Goal: Task Accomplishment & Management: Manage account settings

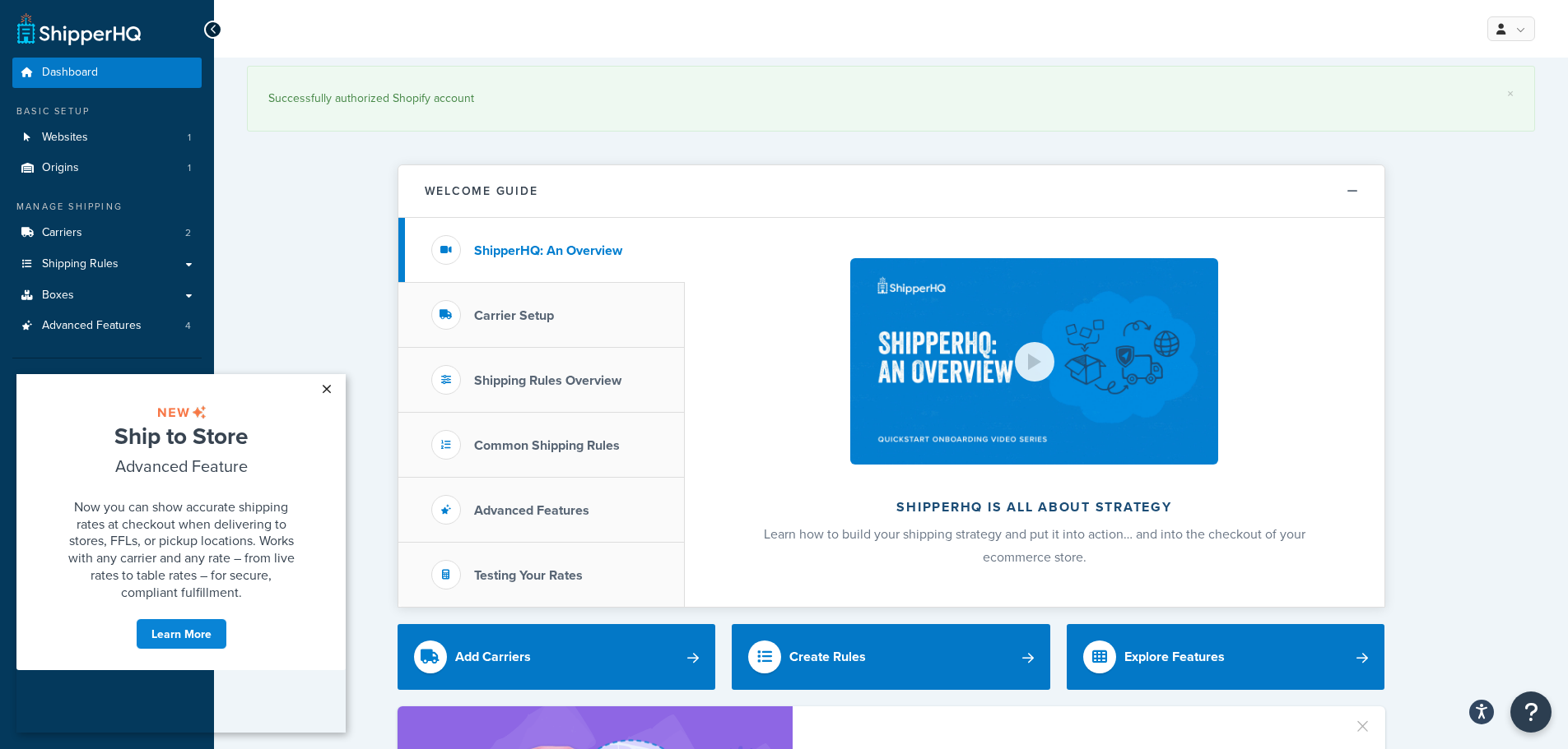
click at [321, 388] on link "×" at bounding box center [326, 389] width 29 height 29
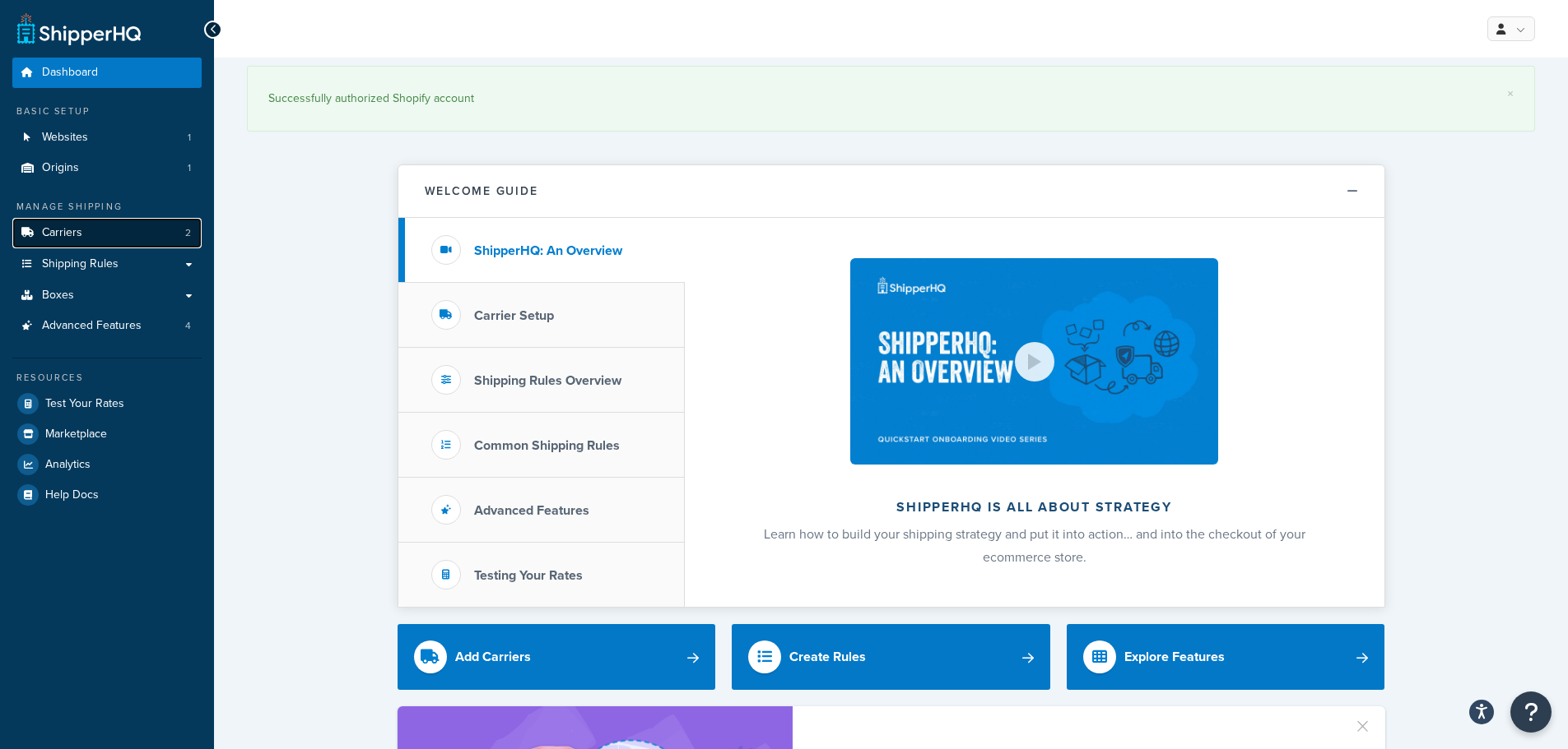
click at [89, 239] on link "Carriers 2" at bounding box center [107, 233] width 190 height 30
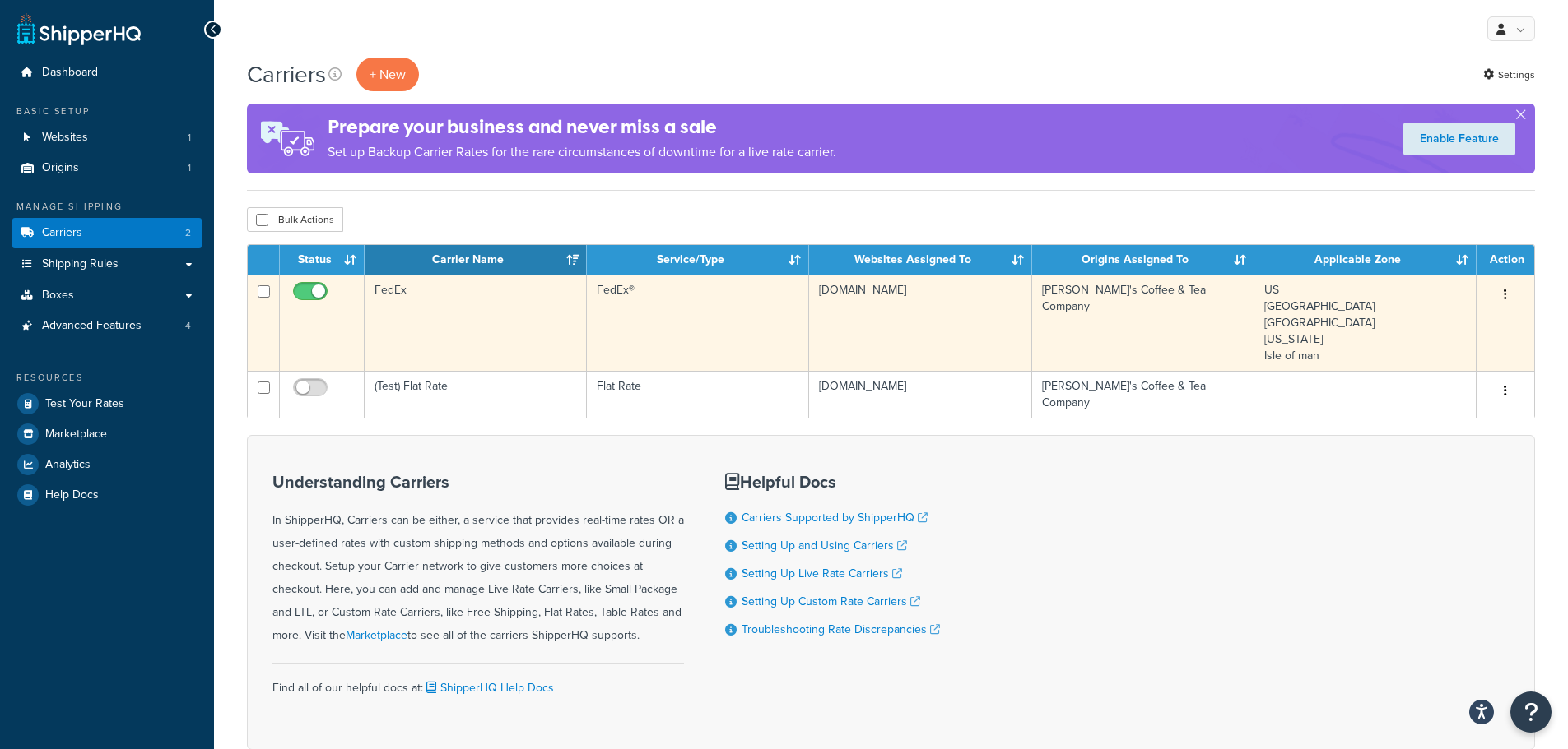
click at [471, 291] on td "FedEx" at bounding box center [476, 322] width 222 height 97
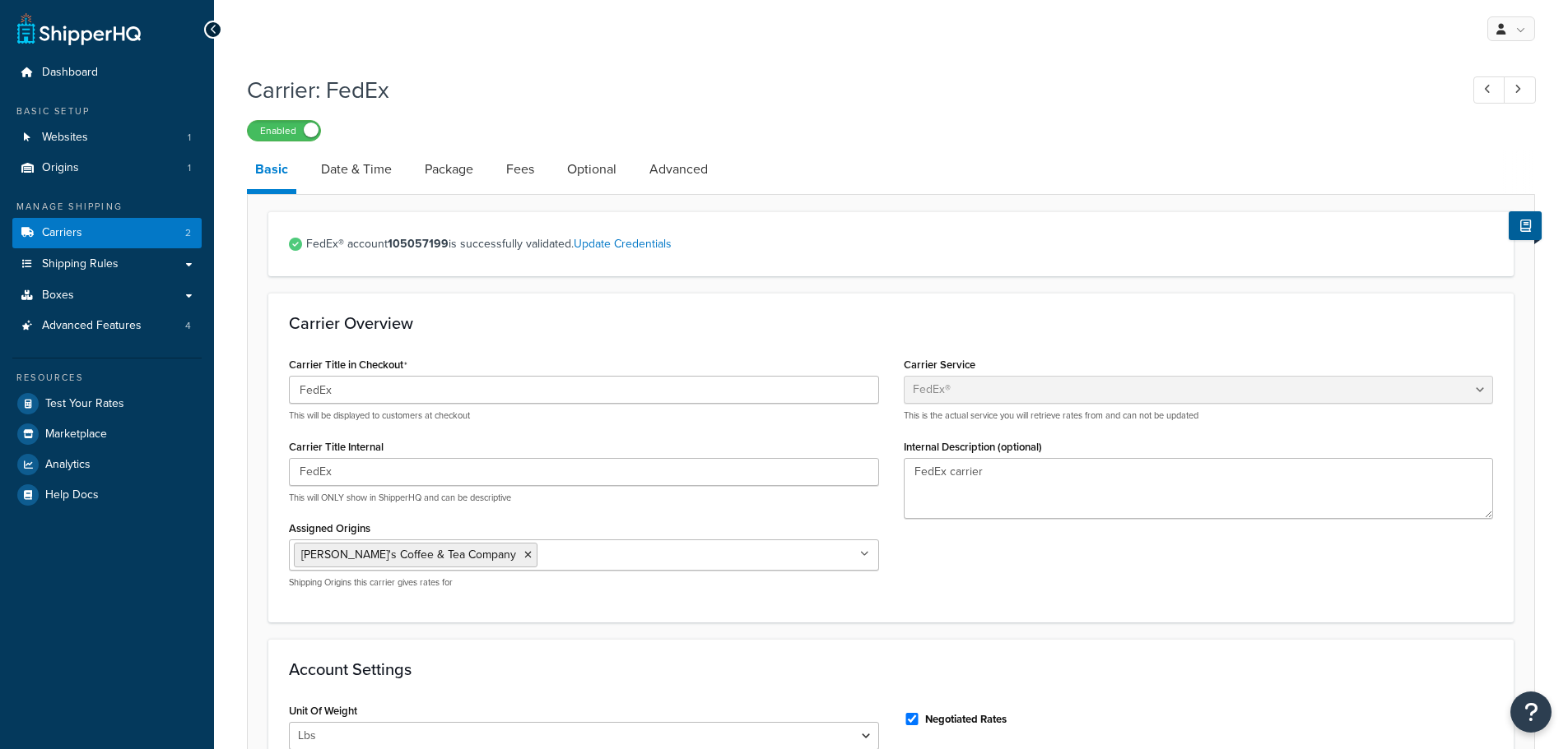
select select "fedEx"
select select "REGULAR_PICKUP"
select select "YOUR_PACKAGING"
click at [354, 180] on link "Date & Time" at bounding box center [356, 169] width 87 height 40
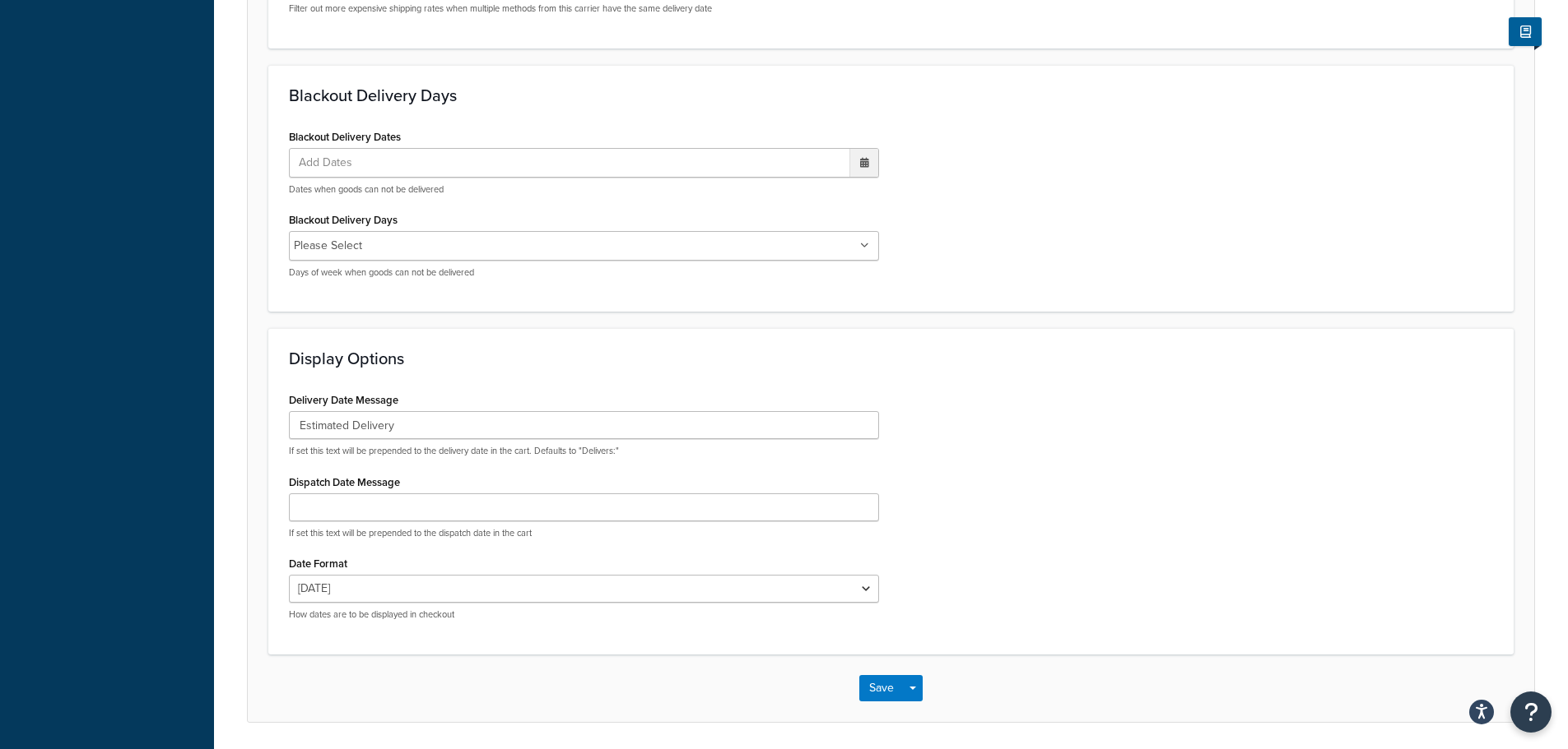
scroll to position [658, 0]
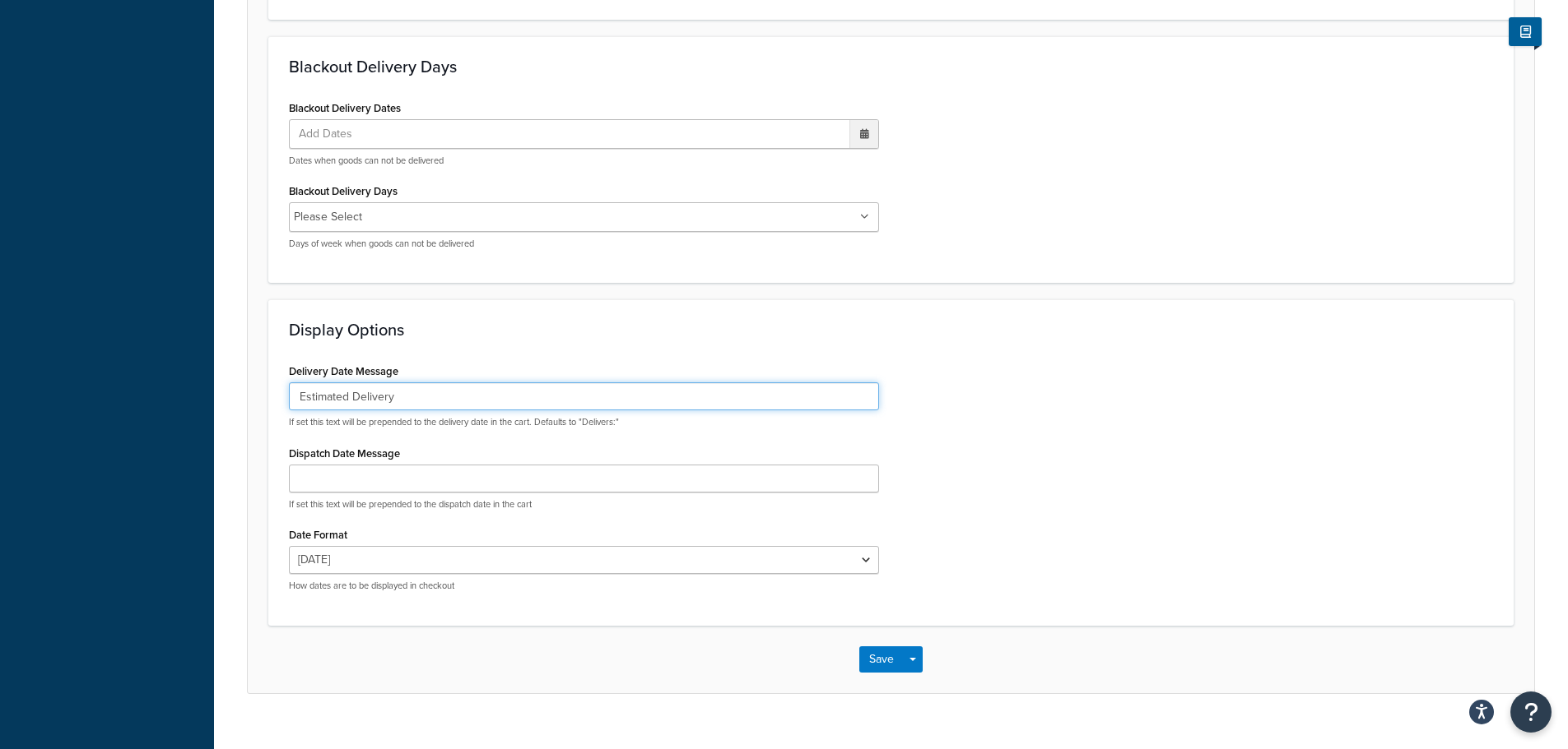
click at [408, 389] on input "Estimated Delivery" at bounding box center [584, 397] width 590 height 28
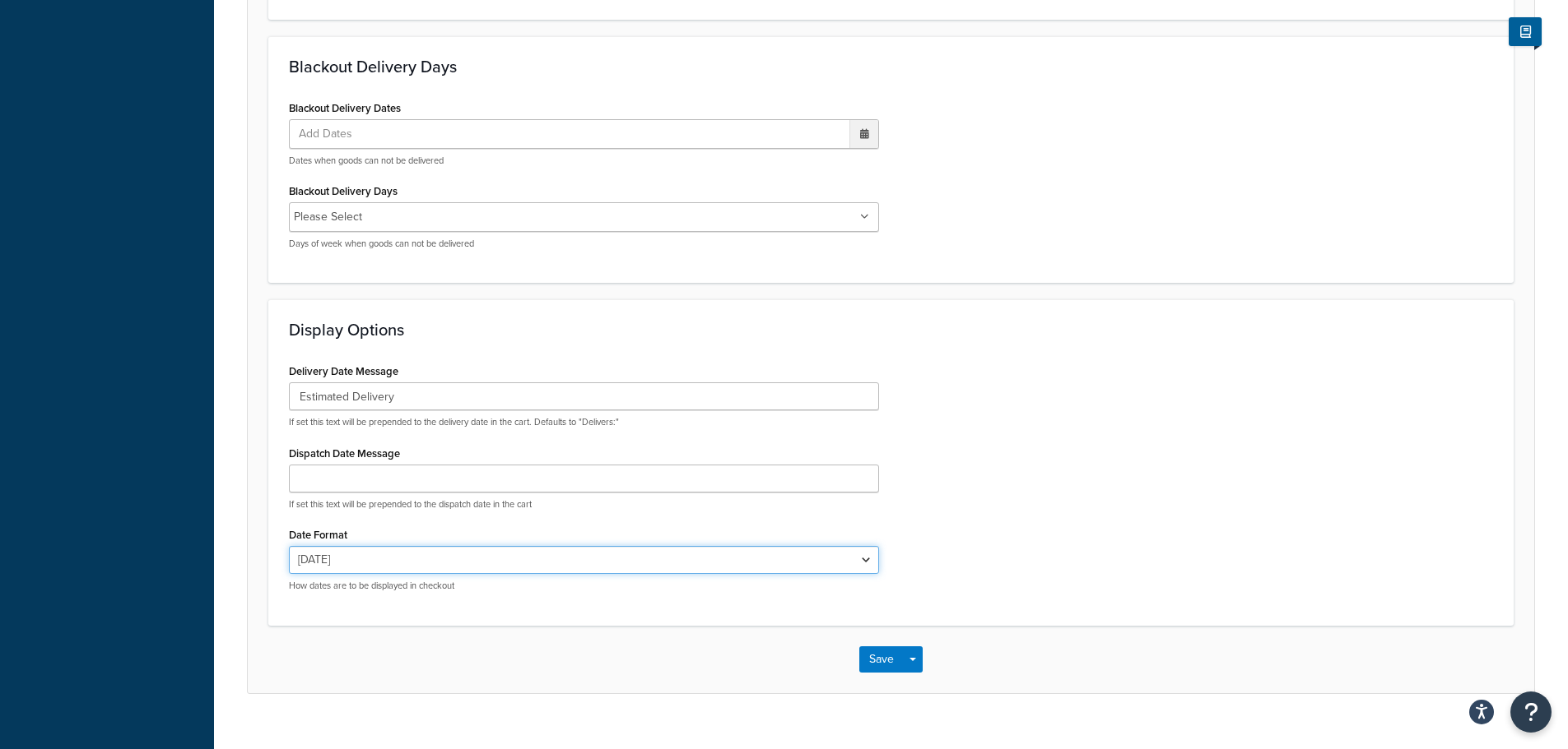
click at [443, 561] on select "[DATE] [DATE] [DATE] [DATE] [DATE] Aug 20 [DATE] 8/[DATE]" at bounding box center [584, 560] width 590 height 28
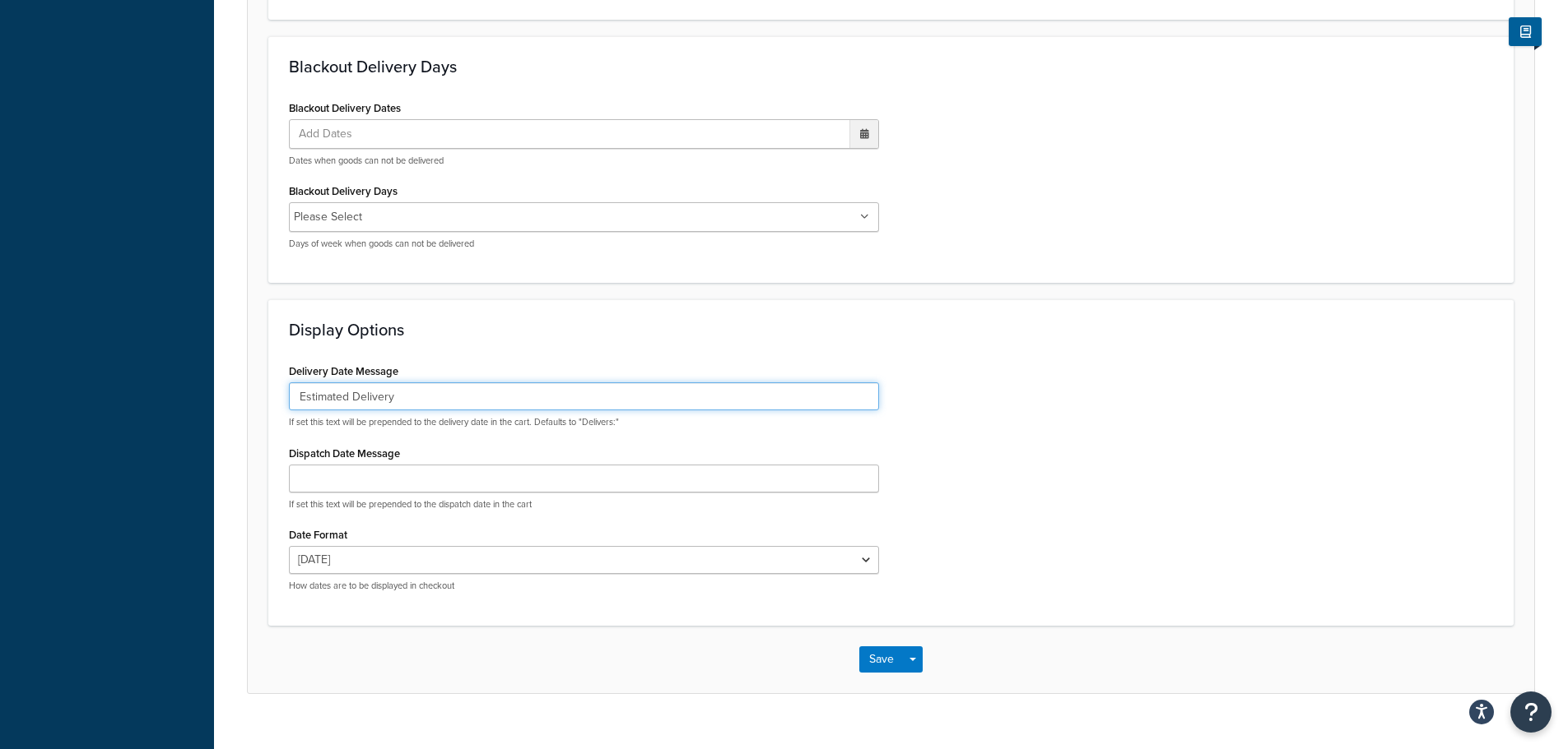
click at [404, 405] on input "Estimated Delivery" at bounding box center [584, 397] width 590 height 28
click at [225, 477] on div "Carrier: FedEx Enabled Basic Date & Time Package Fees Optional Advanced Select …" at bounding box center [891, 71] width 1354 height 1327
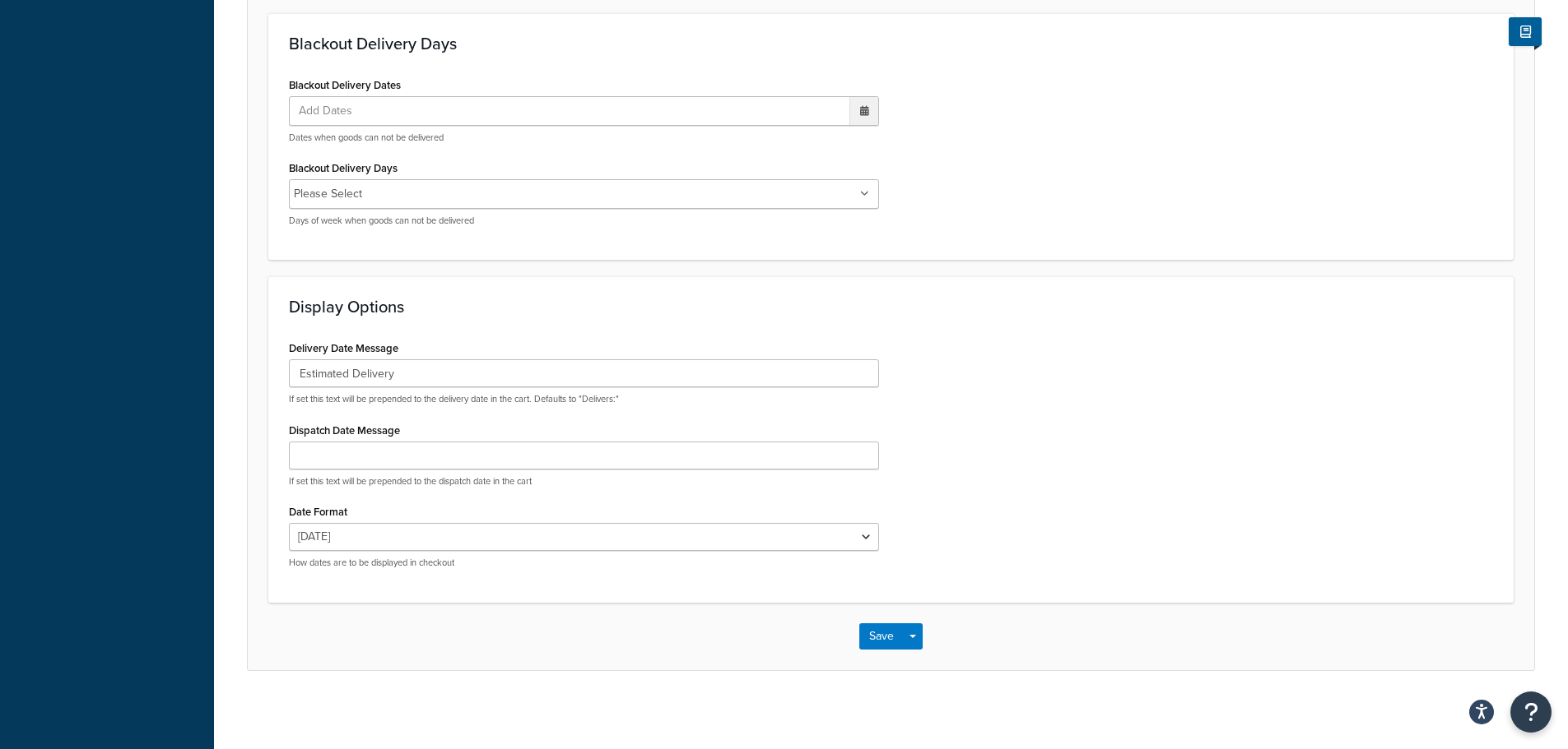
scroll to position [688, 0]
click at [1542, 704] on button "Open Resource Center" at bounding box center [1531, 712] width 45 height 45
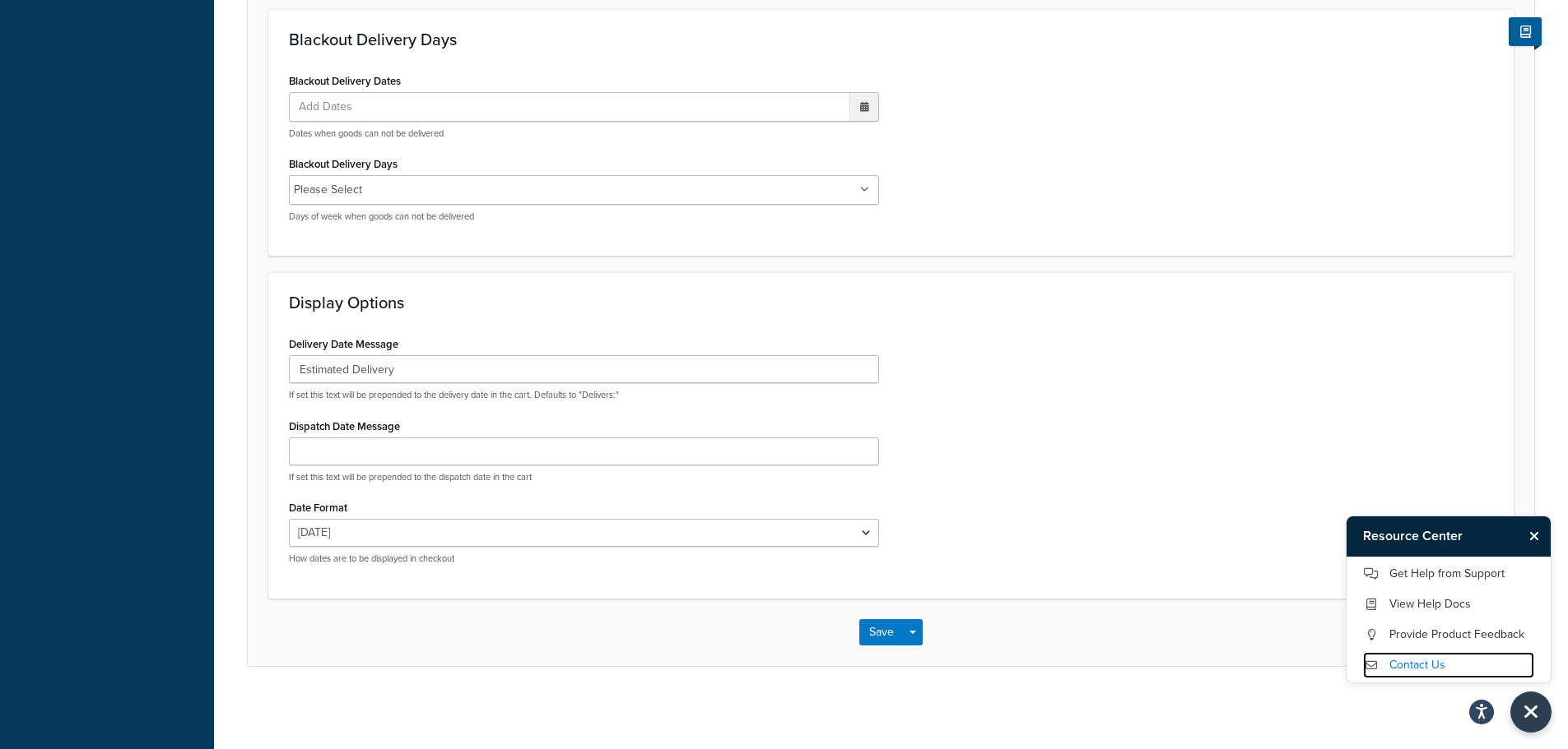
click at [1492, 662] on link "Contact Us" at bounding box center [1448, 666] width 171 height 27
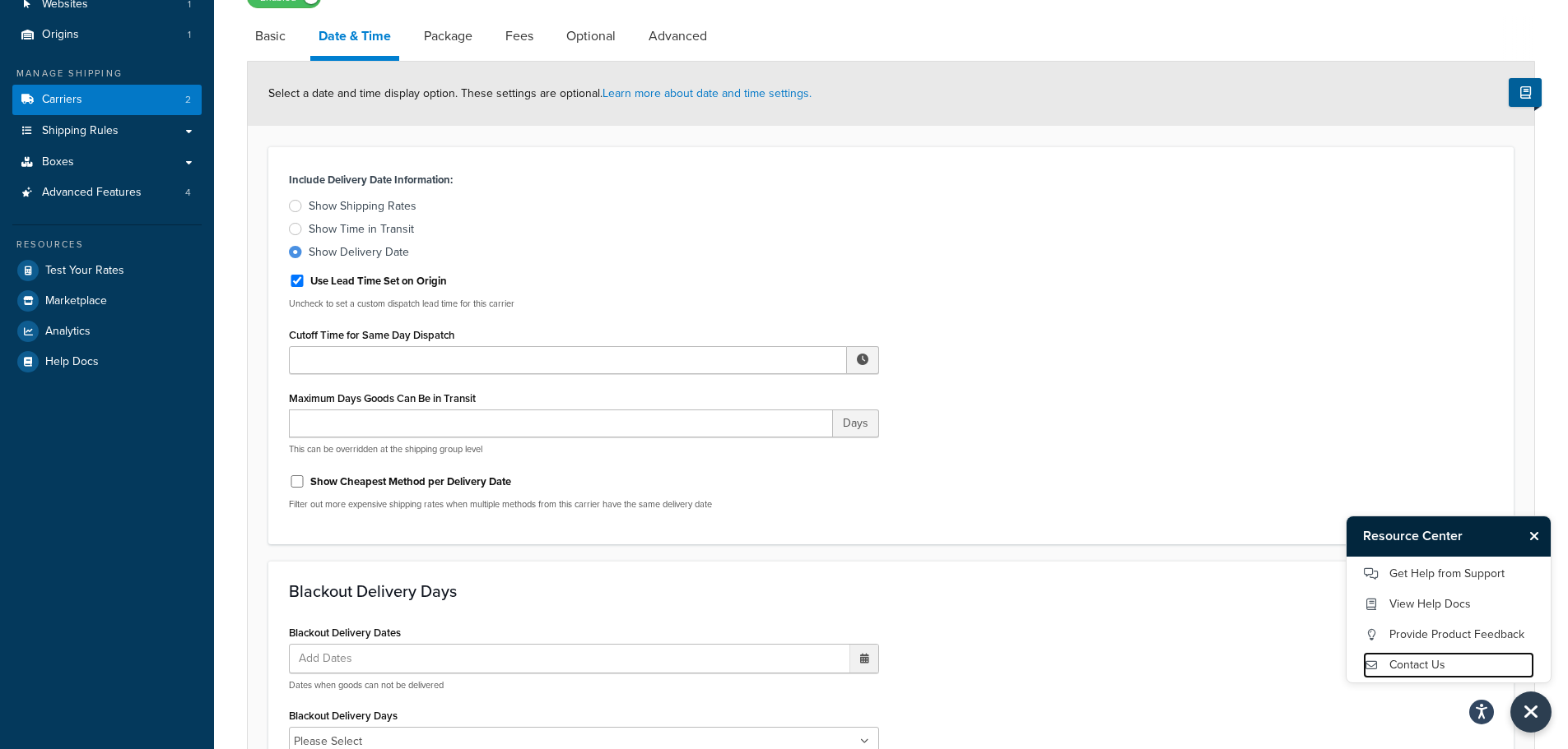
scroll to position [29, 0]
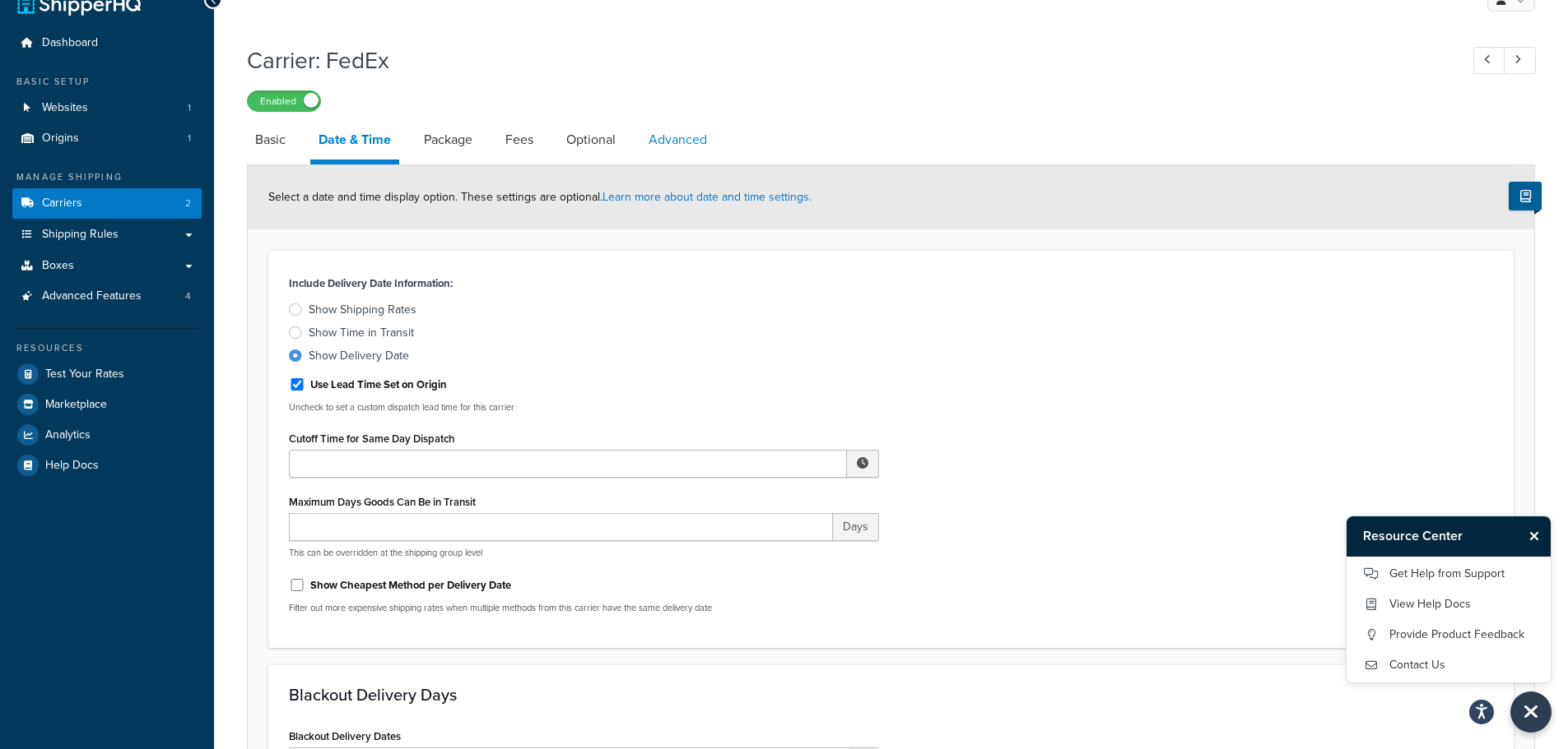
click at [678, 146] on link "Advanced" at bounding box center [678, 140] width 75 height 40
select select "false"
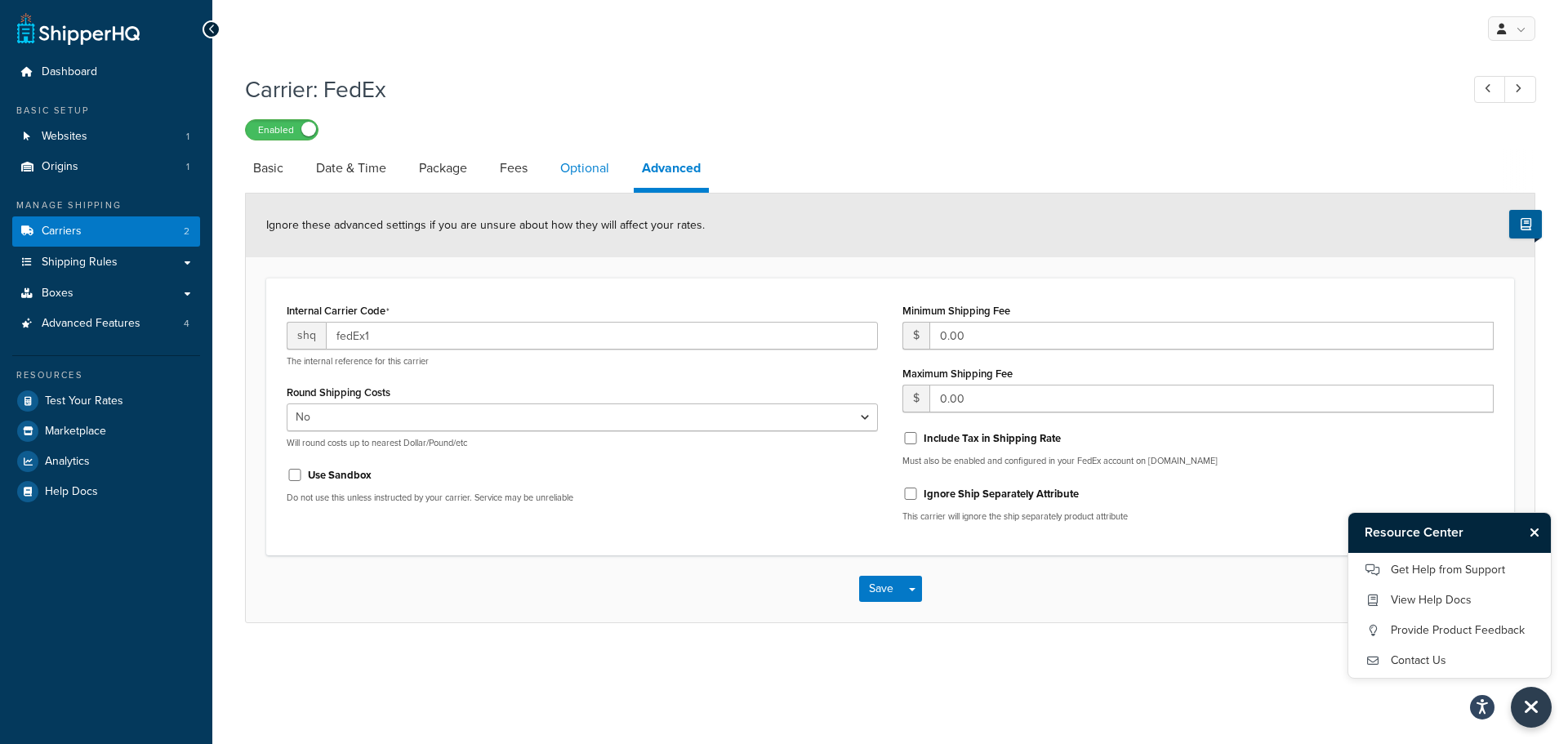
click at [581, 150] on div "Carrier: FedEx Enabled Basic Date & Time Package Fees Optional Advanced Ignore …" at bounding box center [890, 344] width 1290 height 558
click at [572, 160] on link "Optional" at bounding box center [584, 168] width 65 height 40
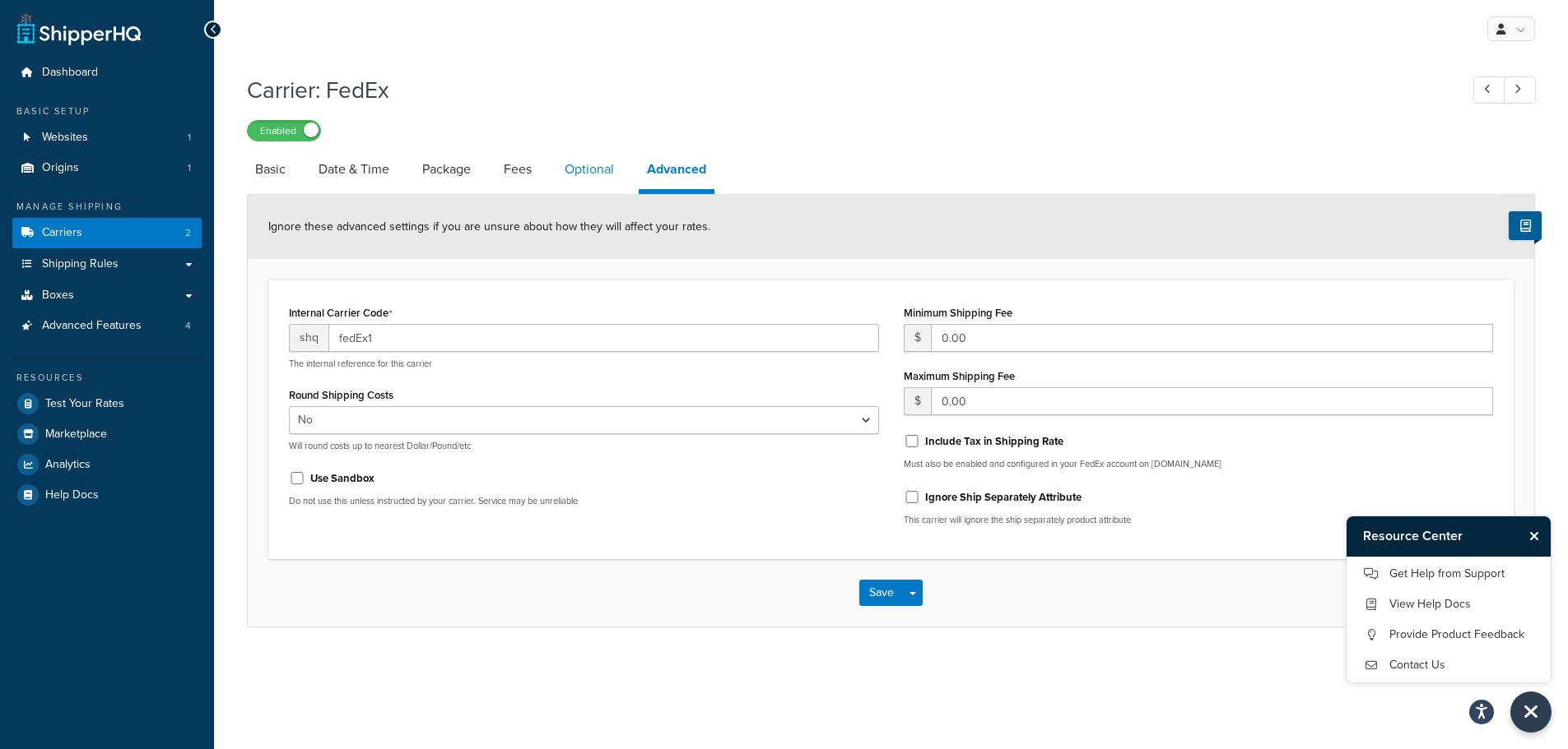
select select "residential"
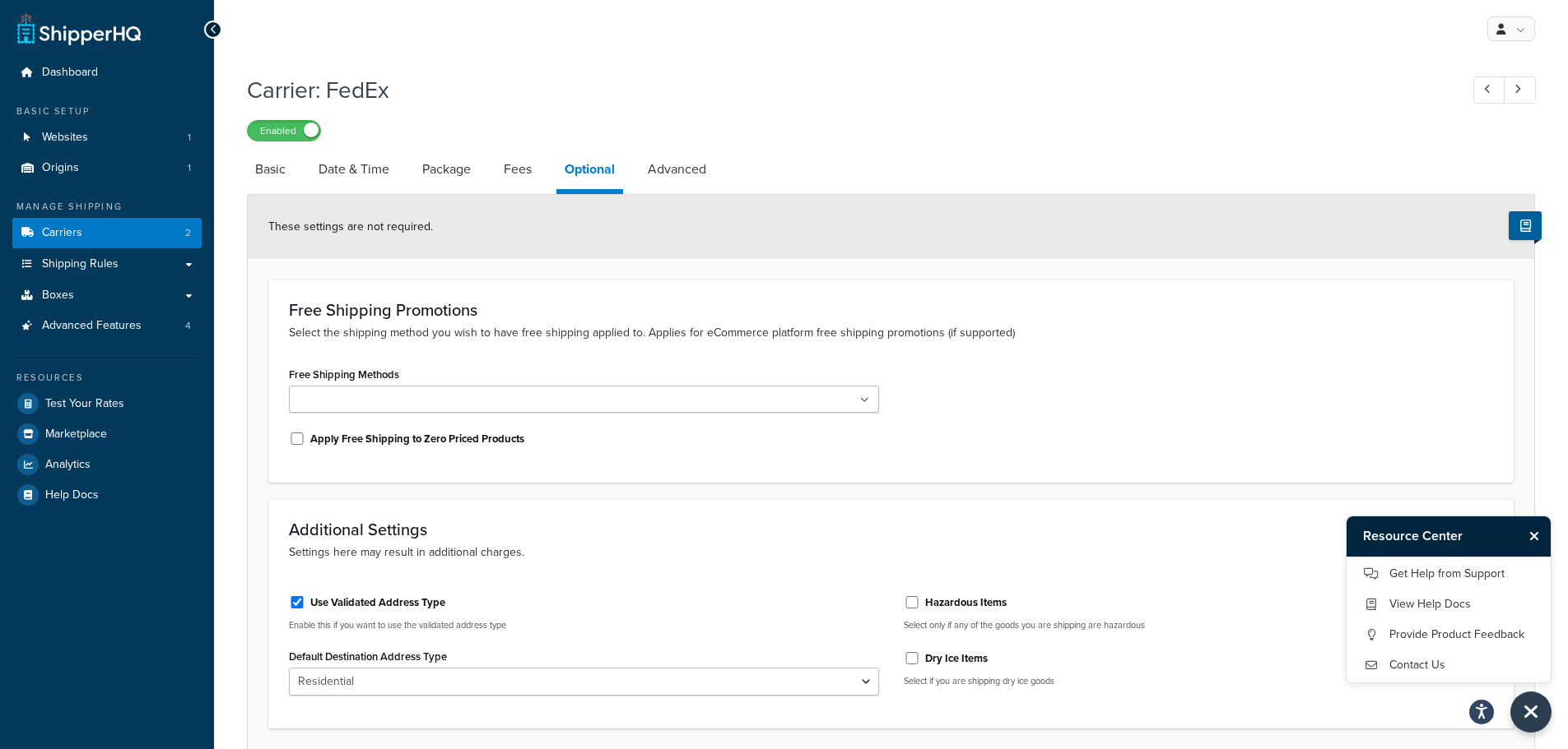
scroll to position [132, 0]
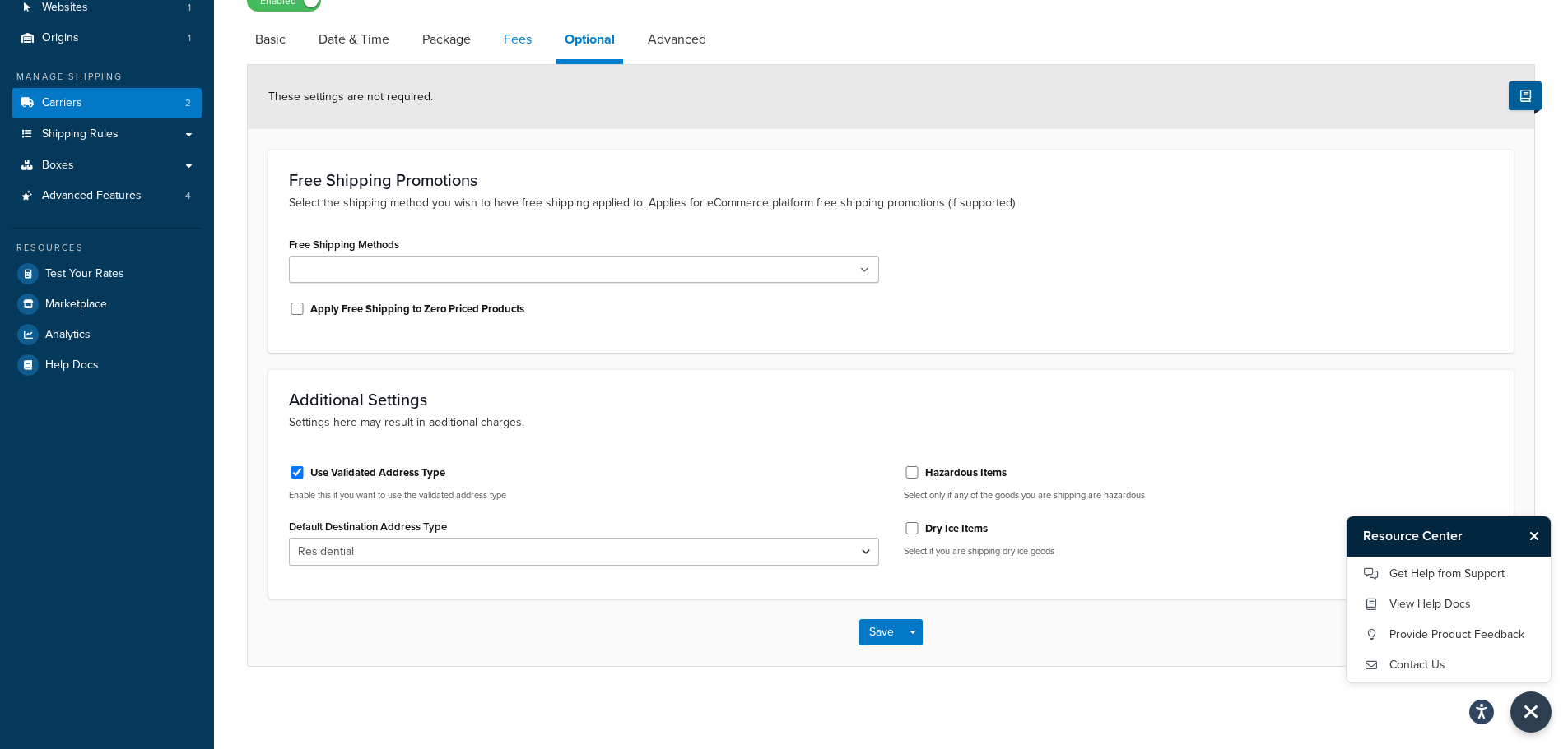
click at [509, 50] on link "Fees" at bounding box center [517, 39] width 44 height 40
select select "AFTER"
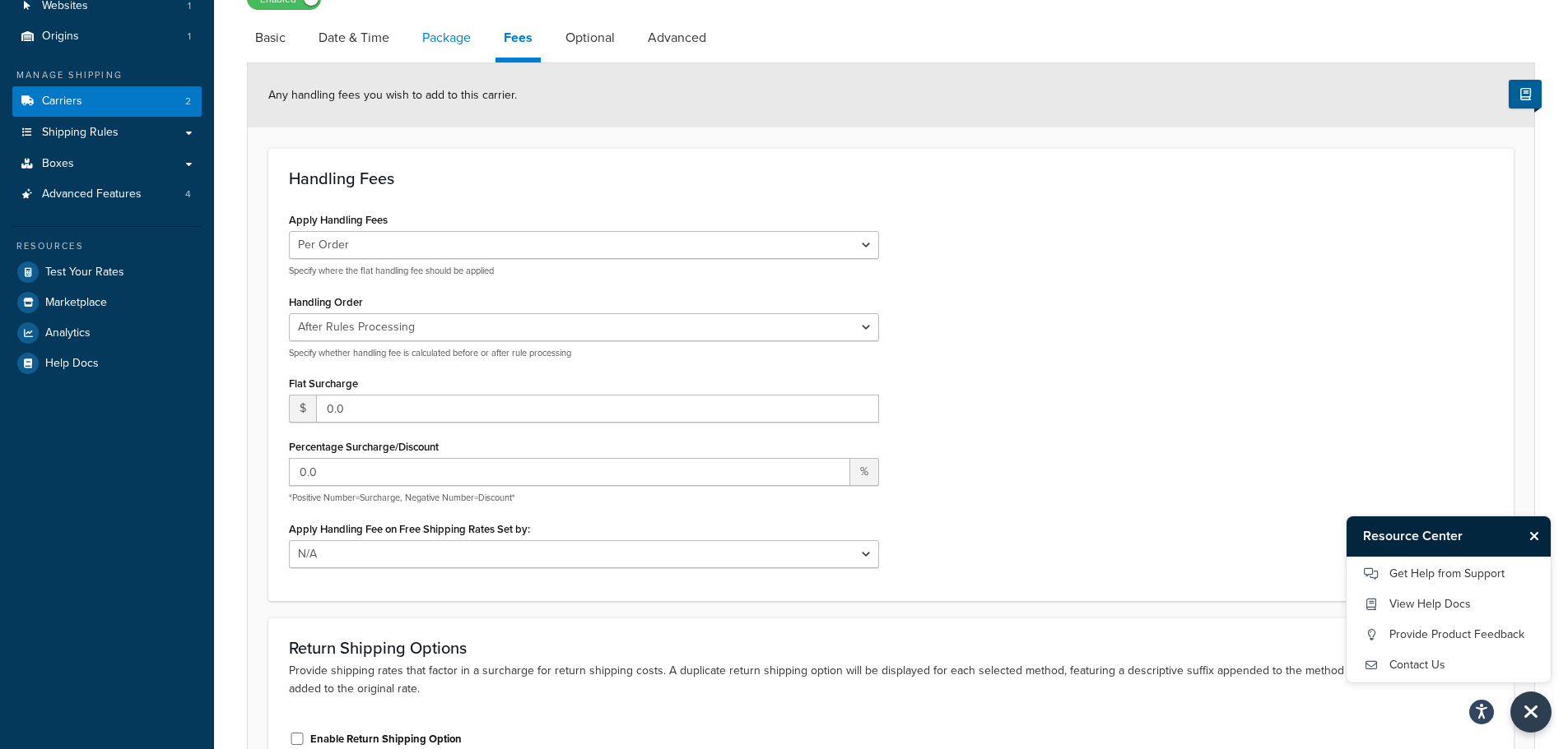
click at [449, 50] on link "Package" at bounding box center [446, 37] width 65 height 40
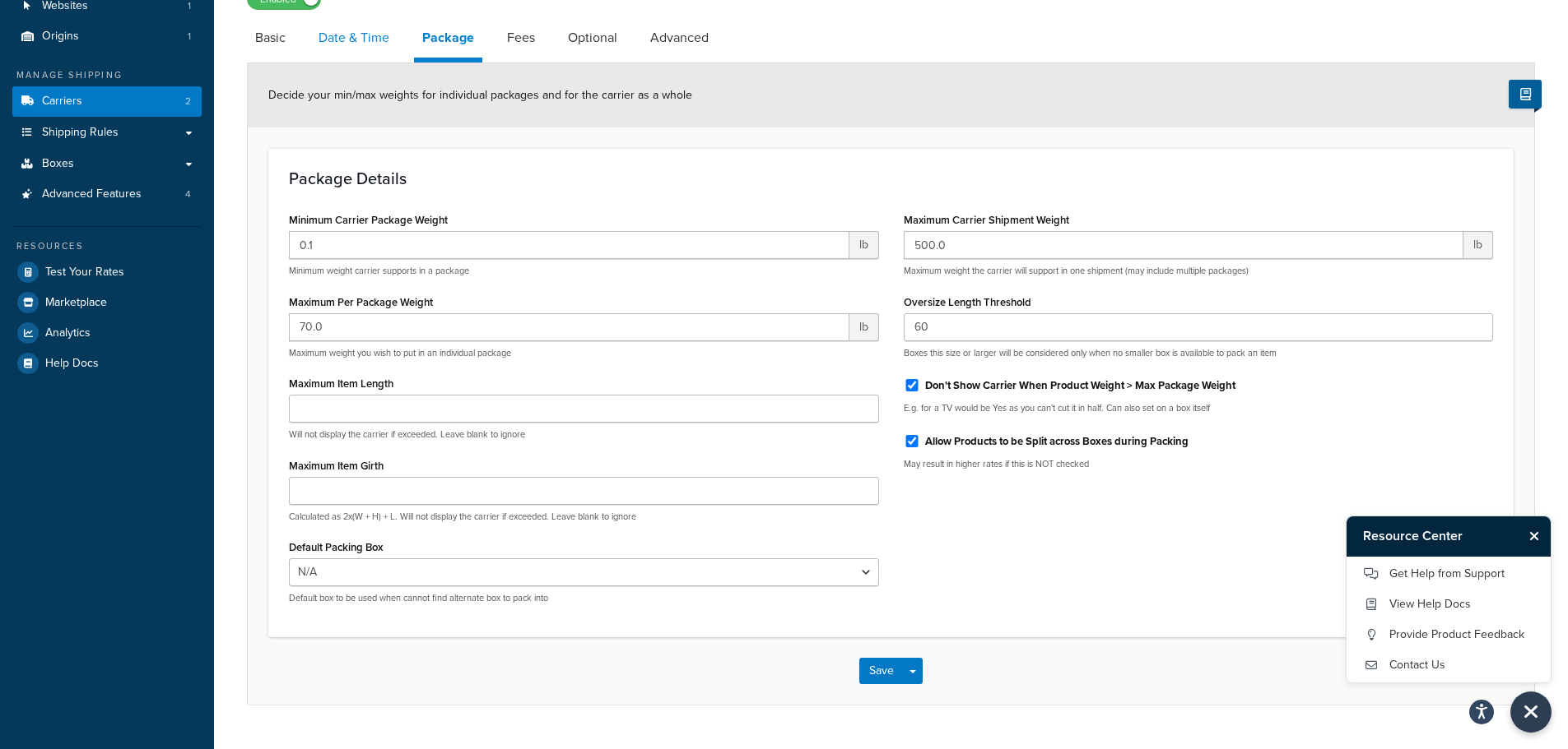
click at [360, 43] on link "Date & Time" at bounding box center [353, 37] width 87 height 40
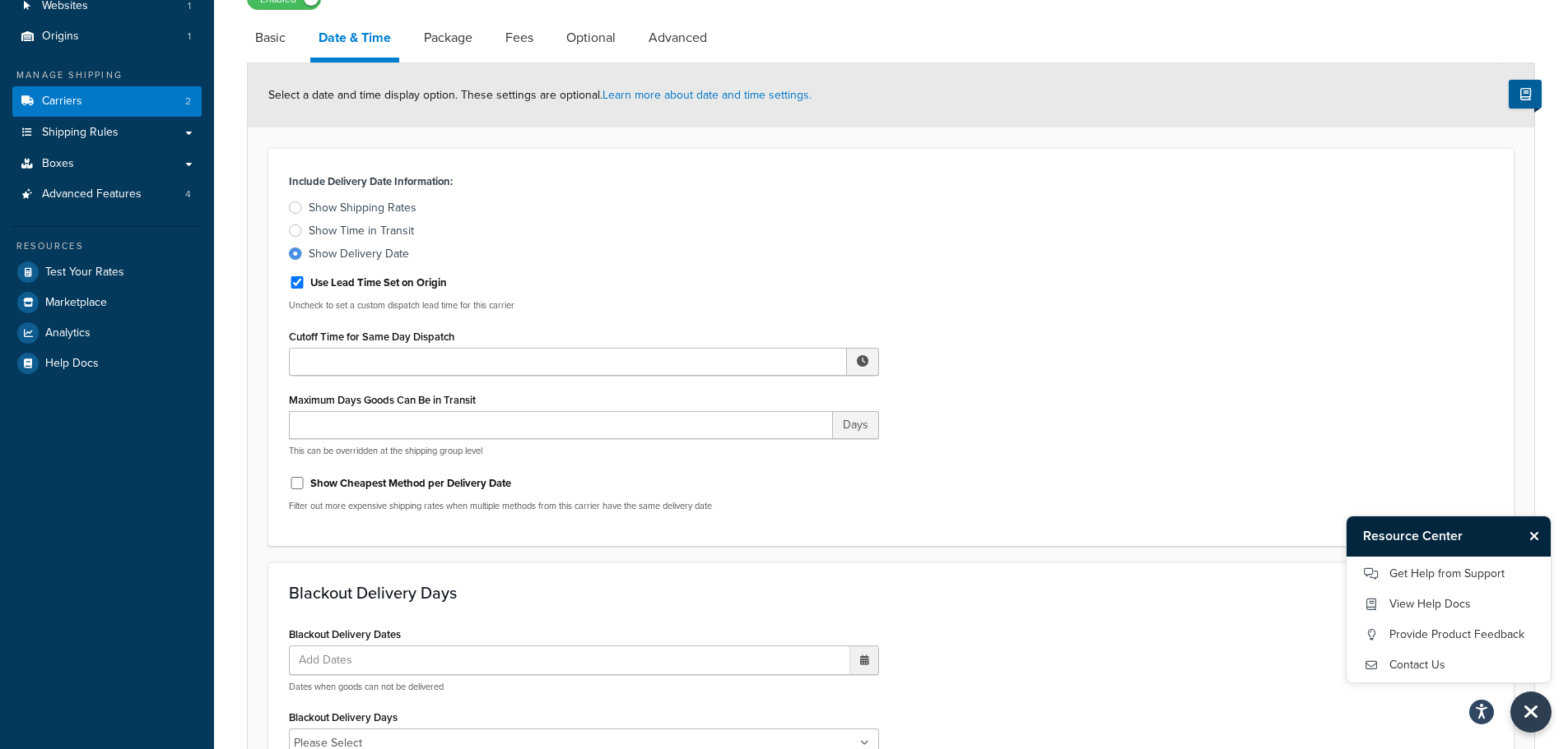
click at [295, 212] on div at bounding box center [295, 208] width 13 height 12
click at [0, 0] on input "Show Shipping Rates" at bounding box center [0, 0] width 0 height 0
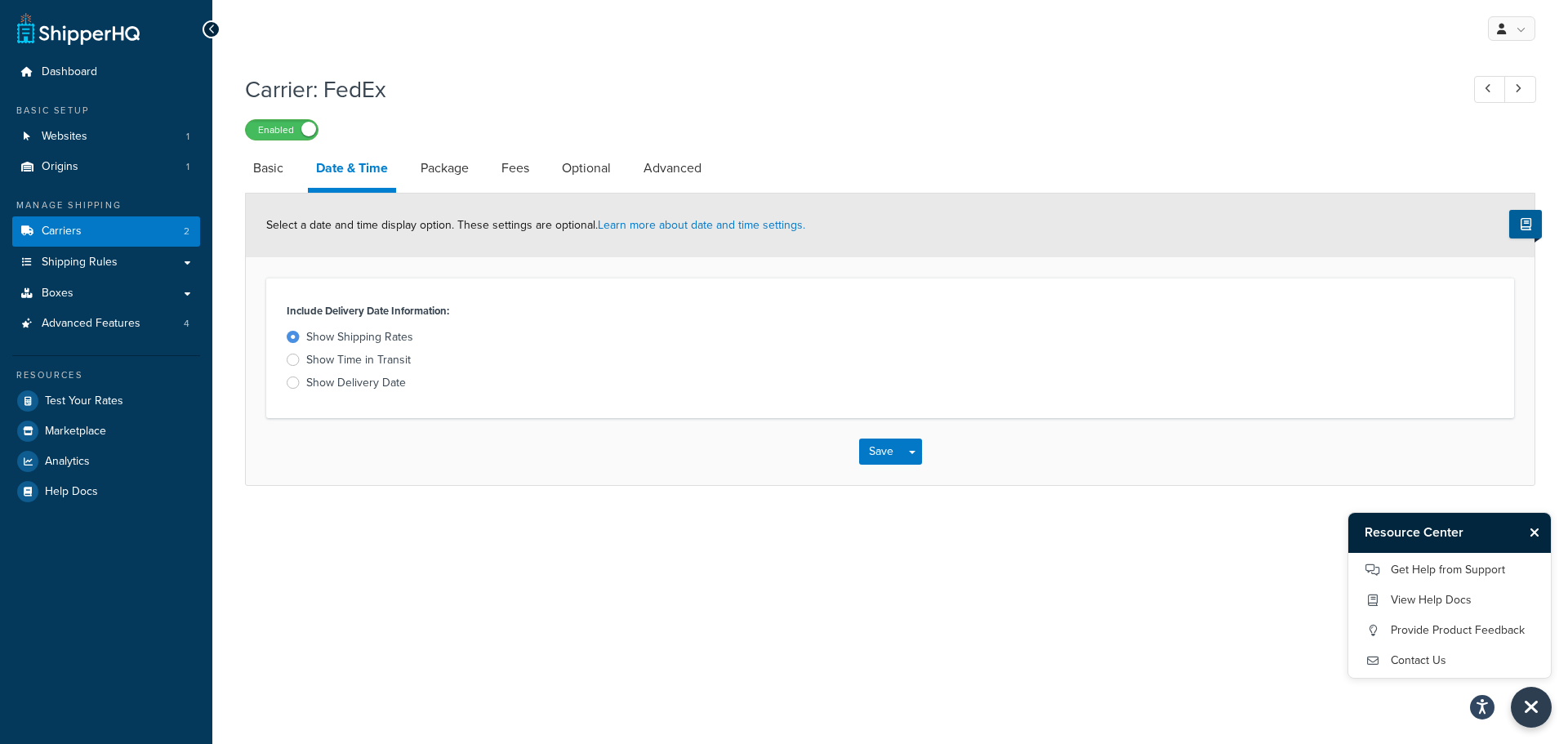
click at [293, 389] on div at bounding box center [293, 383] width 13 height 12
click at [0, 0] on input "Show Delivery Date" at bounding box center [0, 0] width 0 height 0
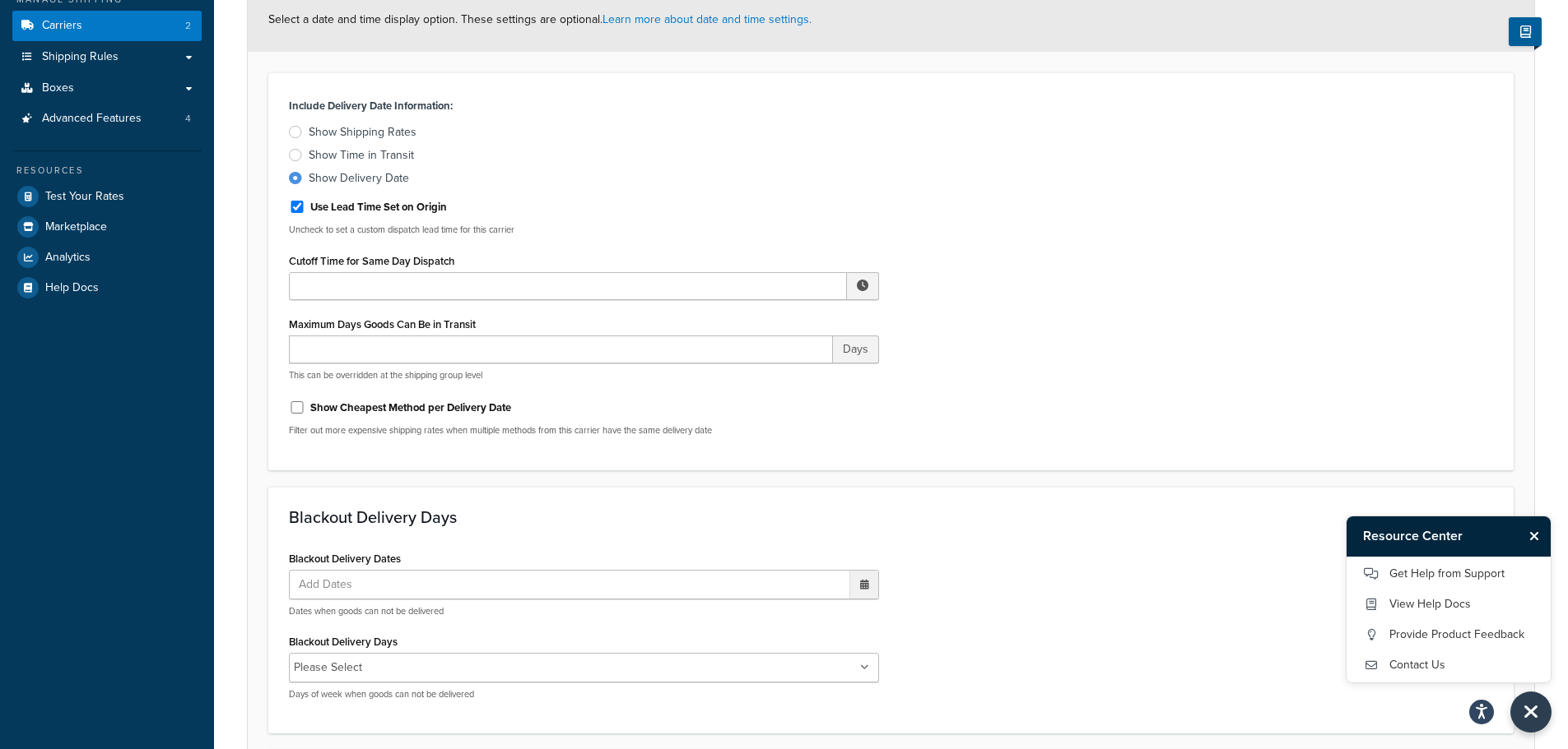
scroll to position [194, 0]
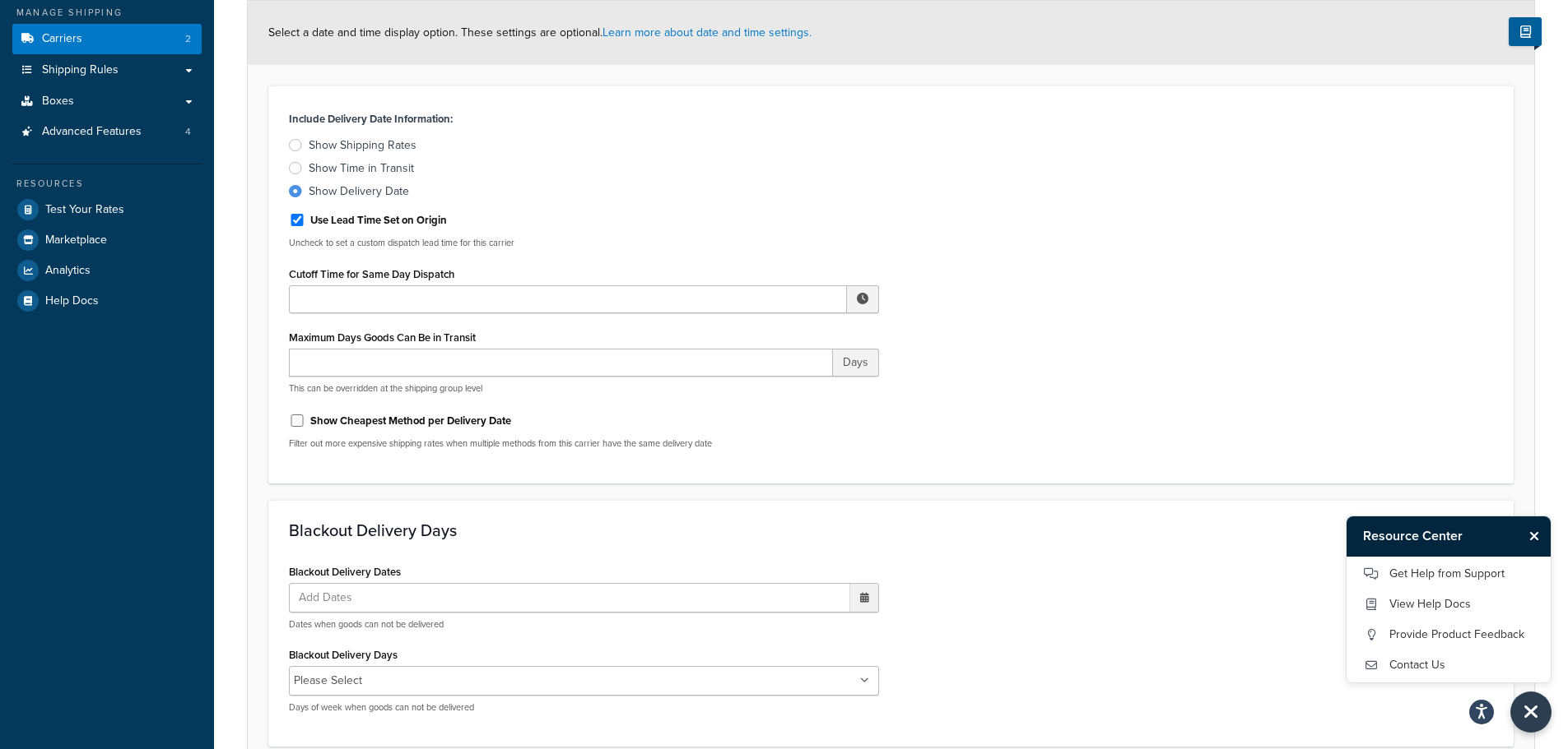
click at [300, 151] on div at bounding box center [295, 145] width 13 height 12
click at [0, 0] on input "Show Shipping Rates" at bounding box center [0, 0] width 0 height 0
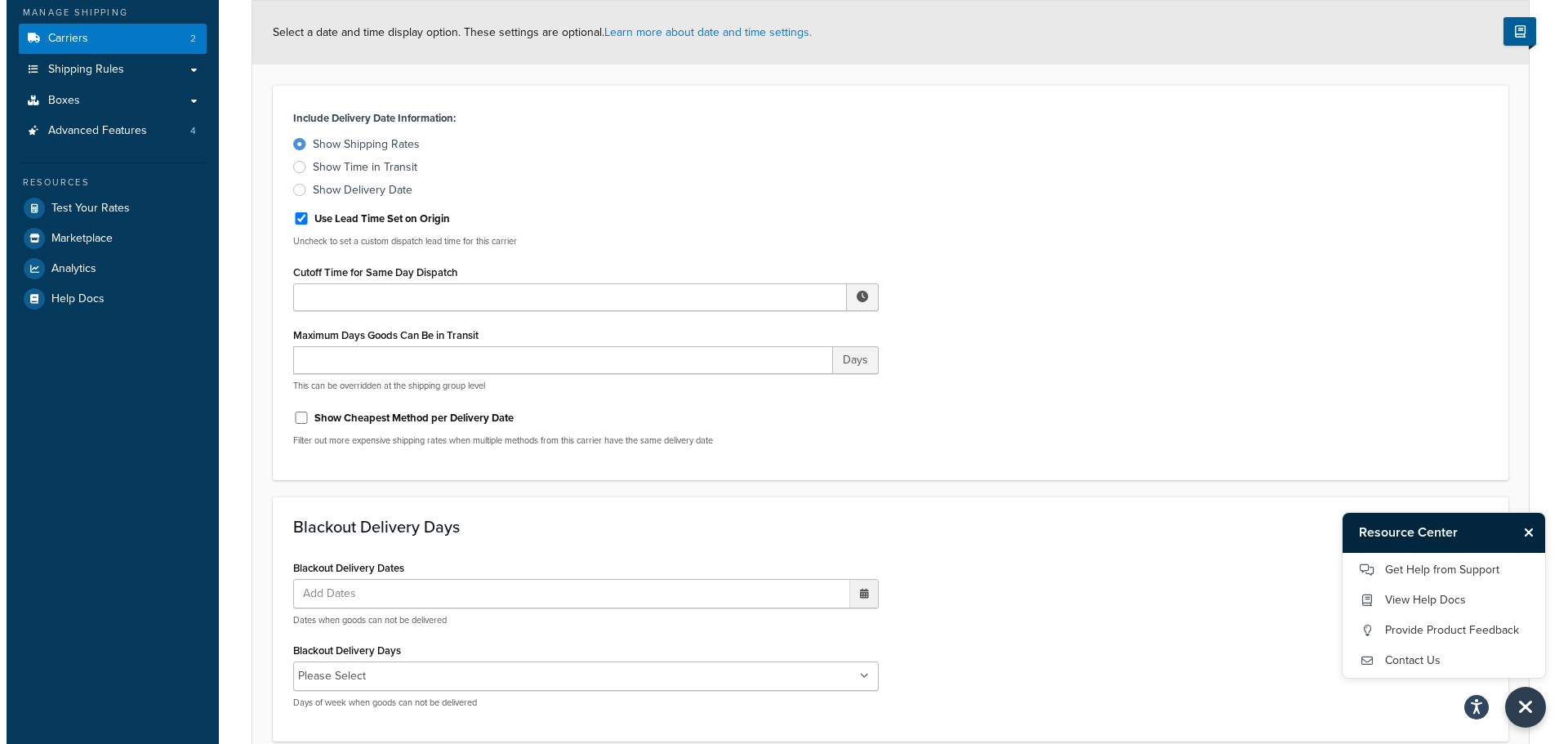
scroll to position [0, 0]
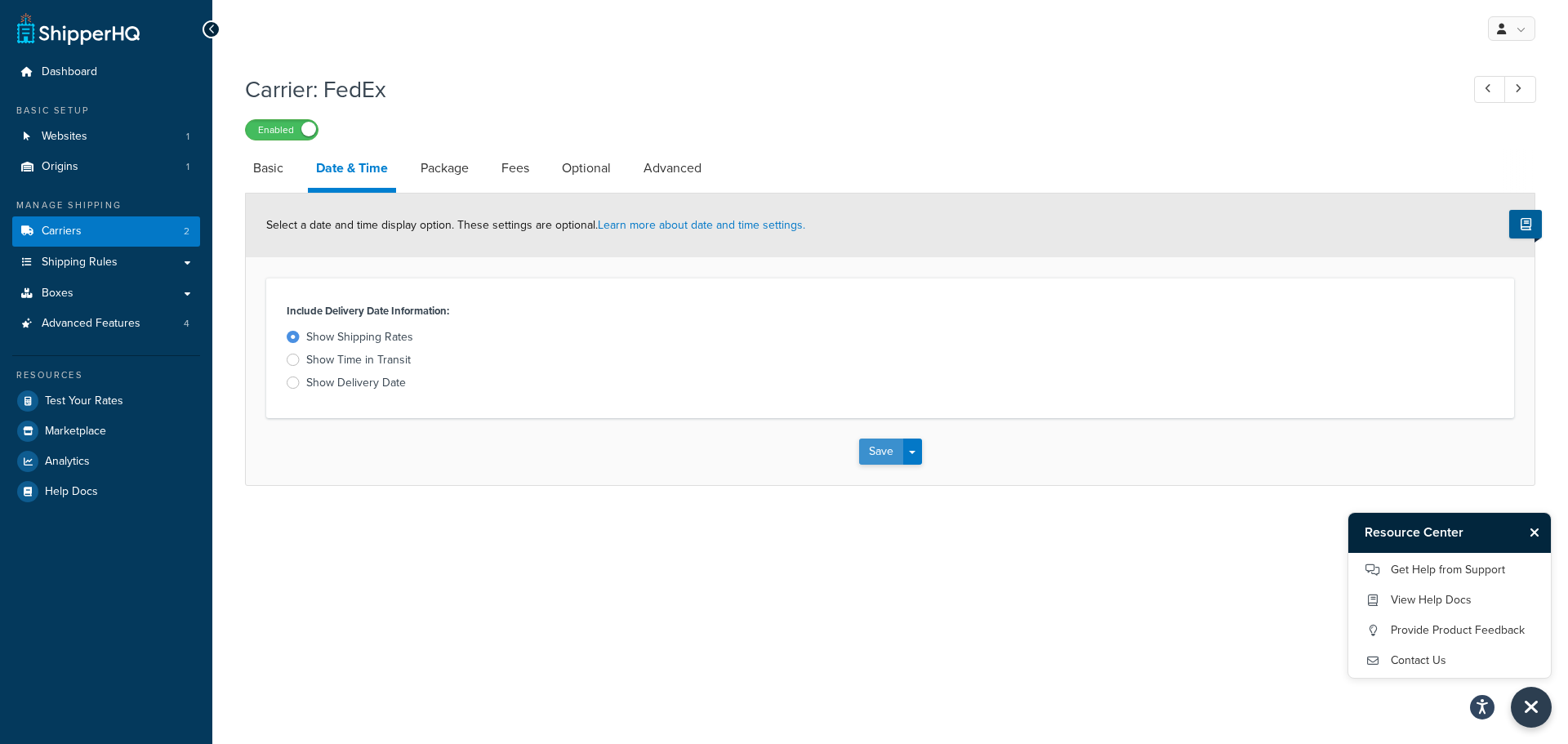
click at [891, 451] on button "Save" at bounding box center [881, 452] width 44 height 26
